Goal: Find specific page/section

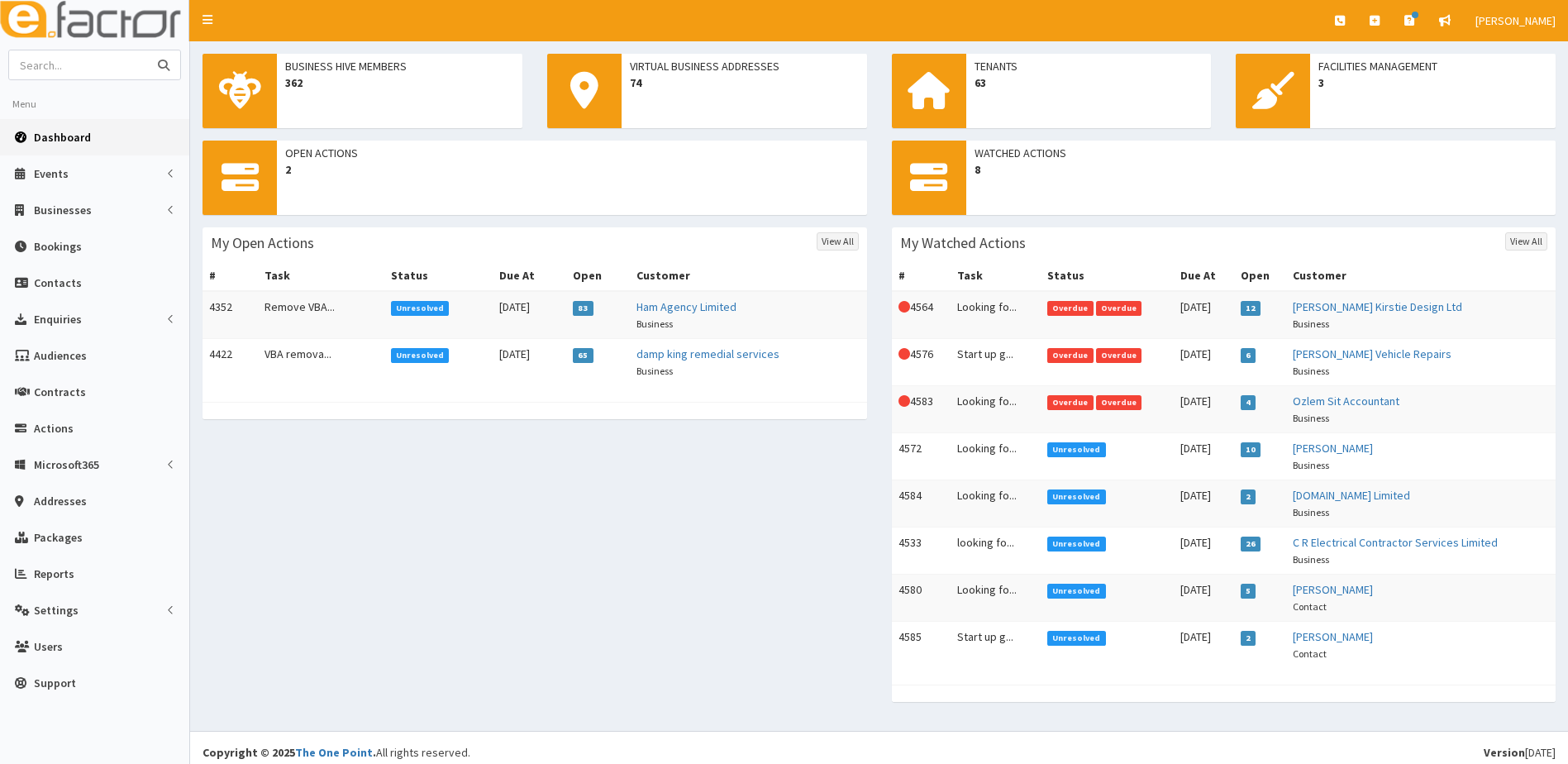
click at [81, 70] on input "text" at bounding box center [78, 65] width 139 height 29
click at [147, 51] on button "submit" at bounding box center [164, 65] width 33 height 29
type input "[PERSON_NAME]"
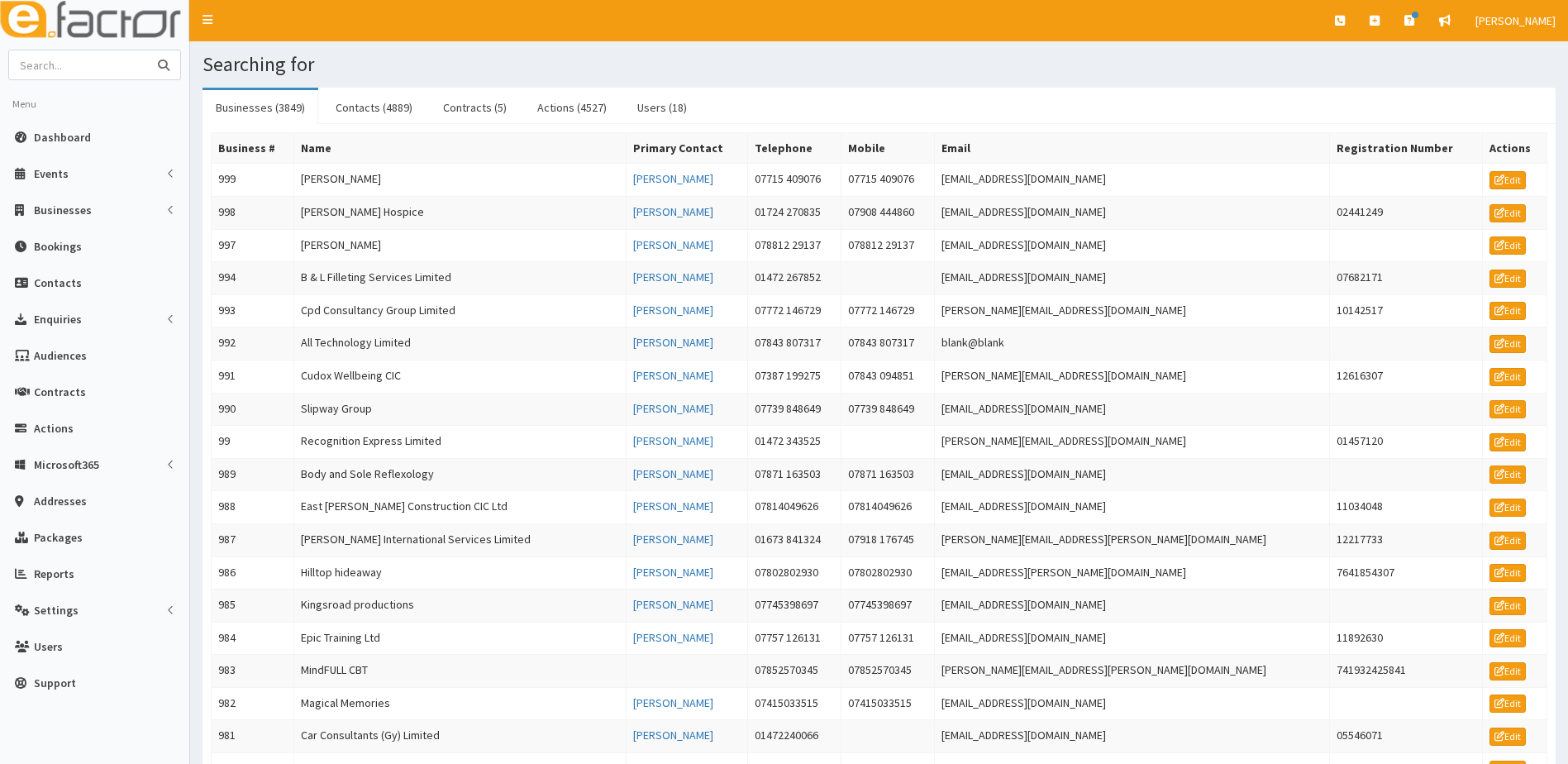
click at [79, 73] on input "text" at bounding box center [78, 65] width 139 height 29
type input "[PERSON_NAME]"
click at [147, 51] on button "submit" at bounding box center [164, 65] width 33 height 29
